Goal: Navigation & Orientation: Understand site structure

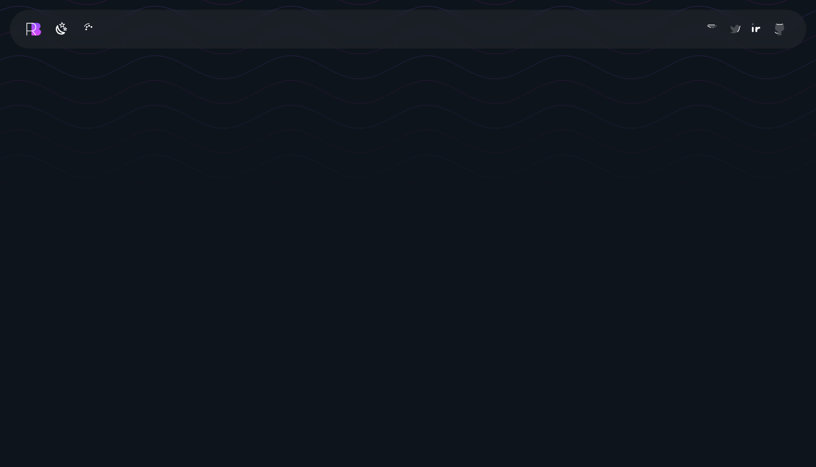
scroll to position [240, 0]
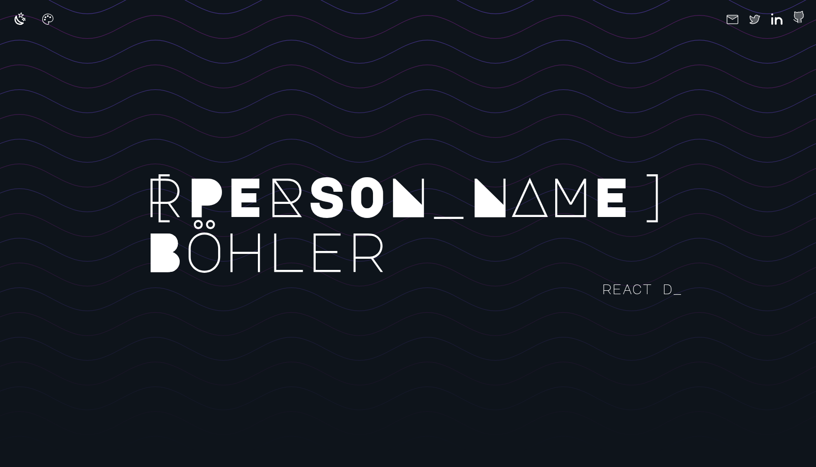
click at [800, 22] on icon at bounding box center [799, 17] width 10 height 12
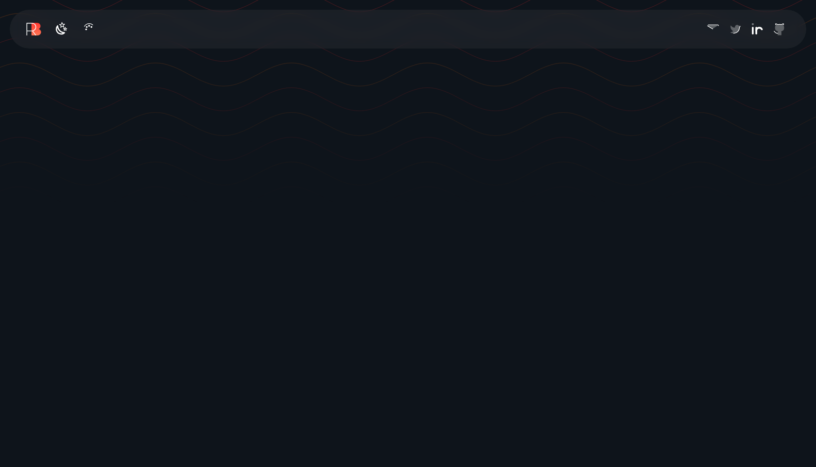
scroll to position [250, 0]
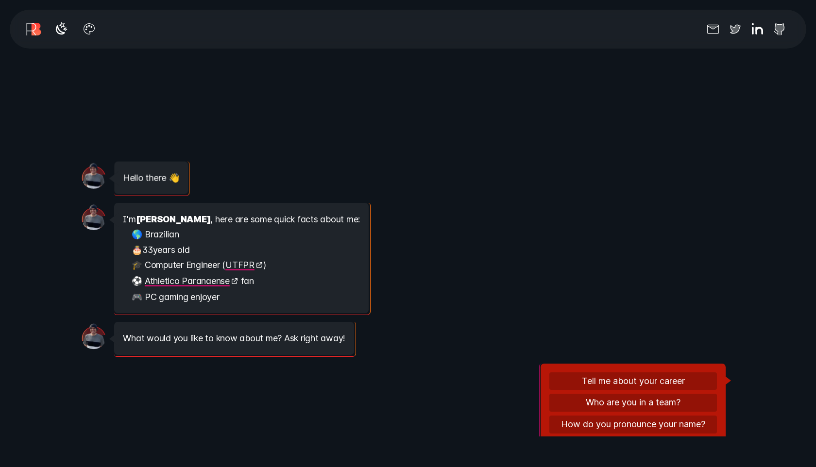
scroll to position [51, 0]
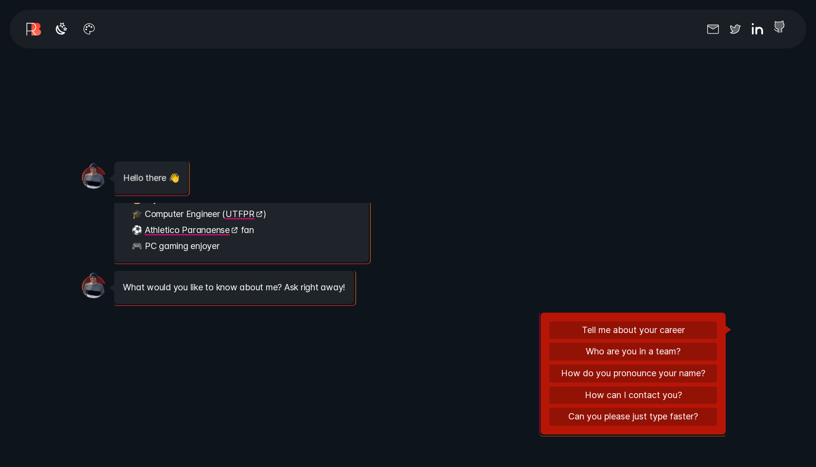
click at [778, 28] on icon at bounding box center [780, 27] width 16 height 16
